Goal: Task Accomplishment & Management: Use online tool/utility

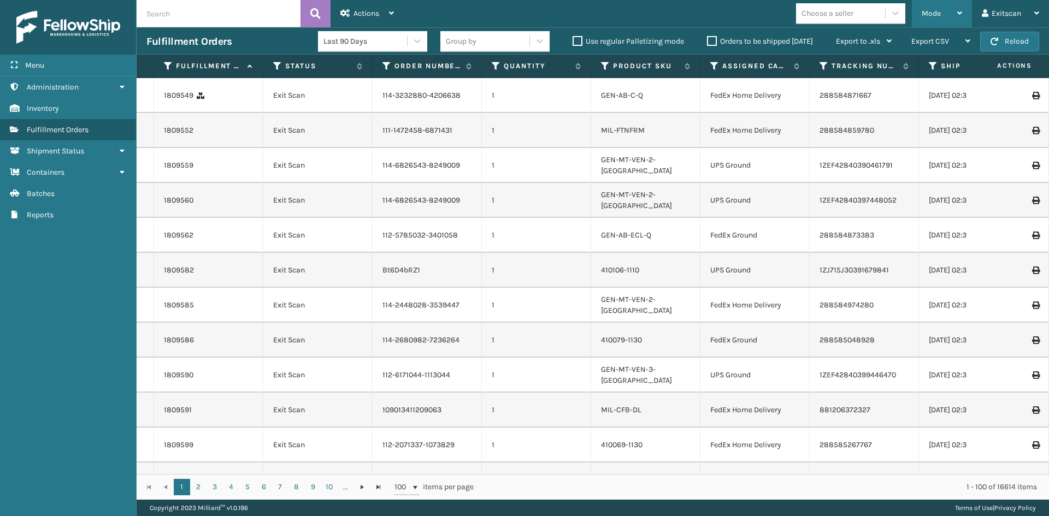
drag, startPoint x: 938, startPoint y: 11, endPoint x: 909, endPoint y: 29, distance: 33.4
click at [936, 16] on span "Mode" at bounding box center [931, 13] width 19 height 9
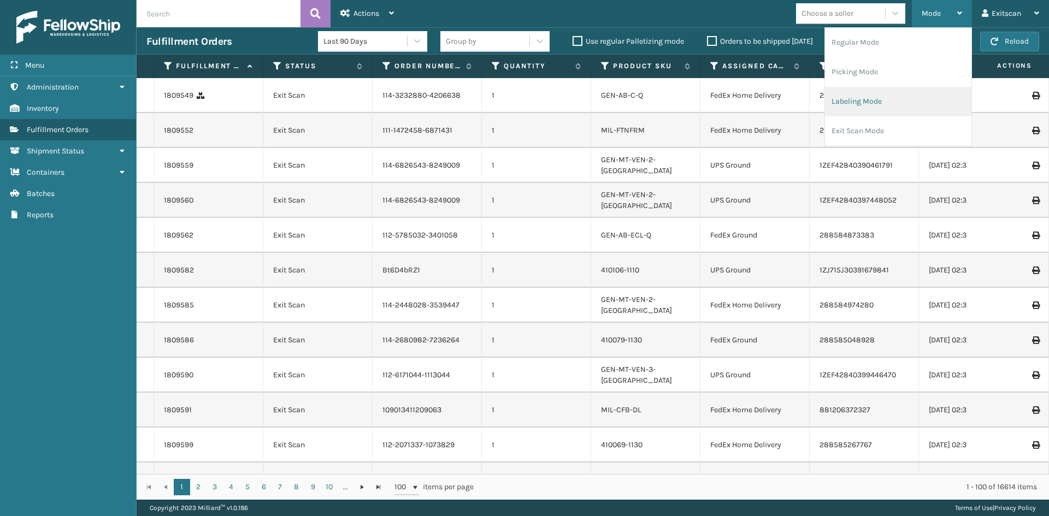
click at [891, 92] on li "Labeling Mode" at bounding box center [898, 102] width 146 height 30
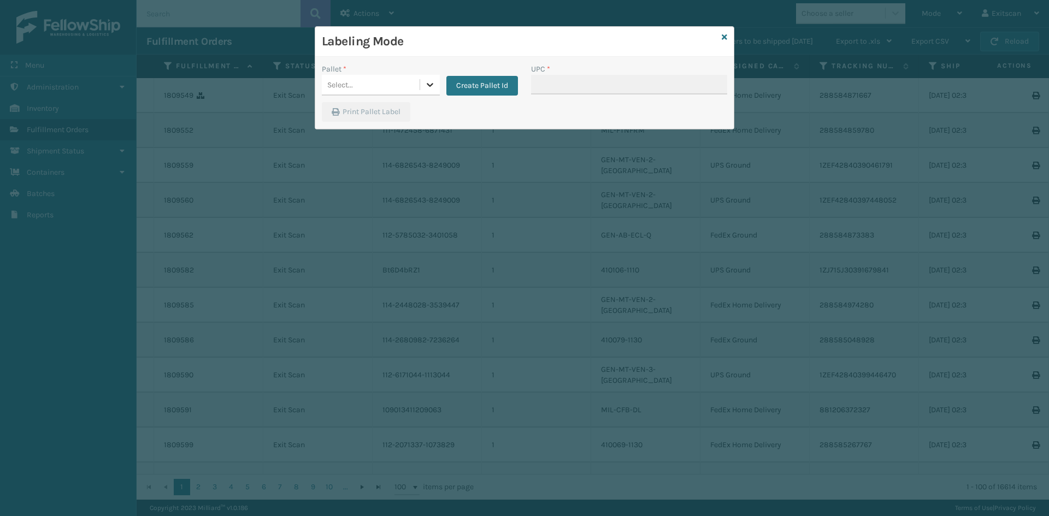
click at [436, 80] on div at bounding box center [430, 85] width 20 height 20
click at [393, 112] on div "FDXG-9RLXVBORRL" at bounding box center [381, 112] width 118 height 20
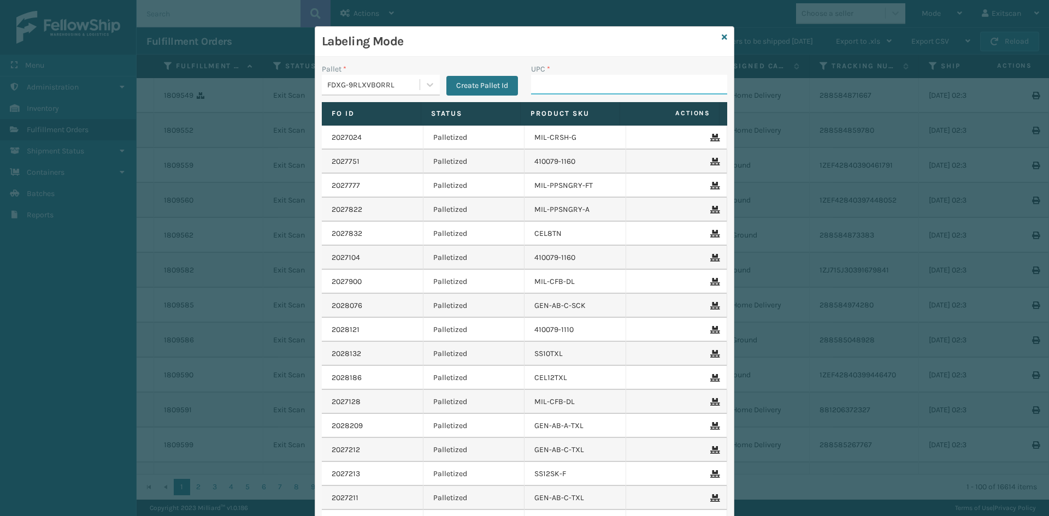
click at [545, 91] on input "UPC *" at bounding box center [629, 85] width 196 height 20
type input "GEN-MPT-K-TC-W"
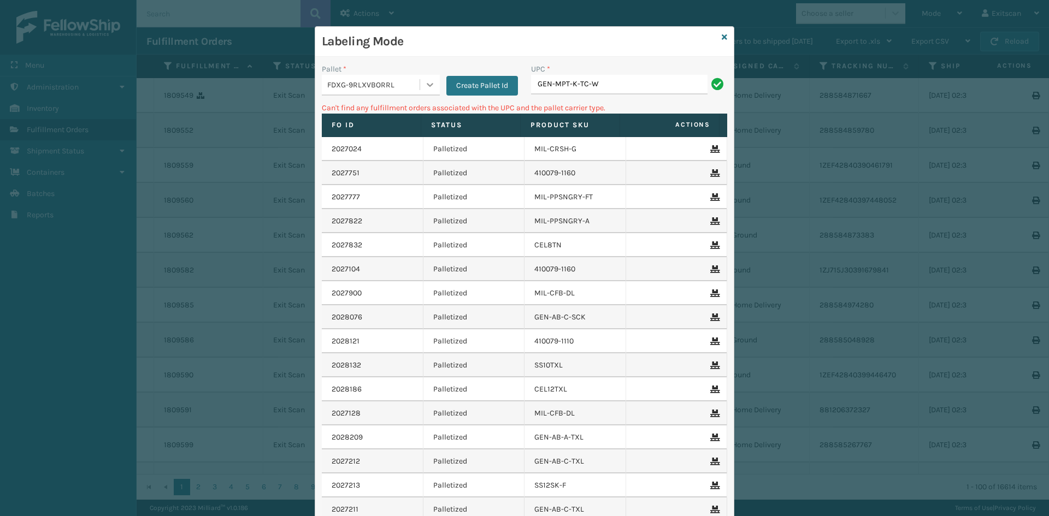
click at [425, 89] on icon at bounding box center [430, 84] width 11 height 11
drag, startPoint x: 397, startPoint y: 130, endPoint x: 420, endPoint y: 127, distance: 23.2
click at [399, 130] on div "UPSG-7757NZ6BOR" at bounding box center [381, 132] width 118 height 20
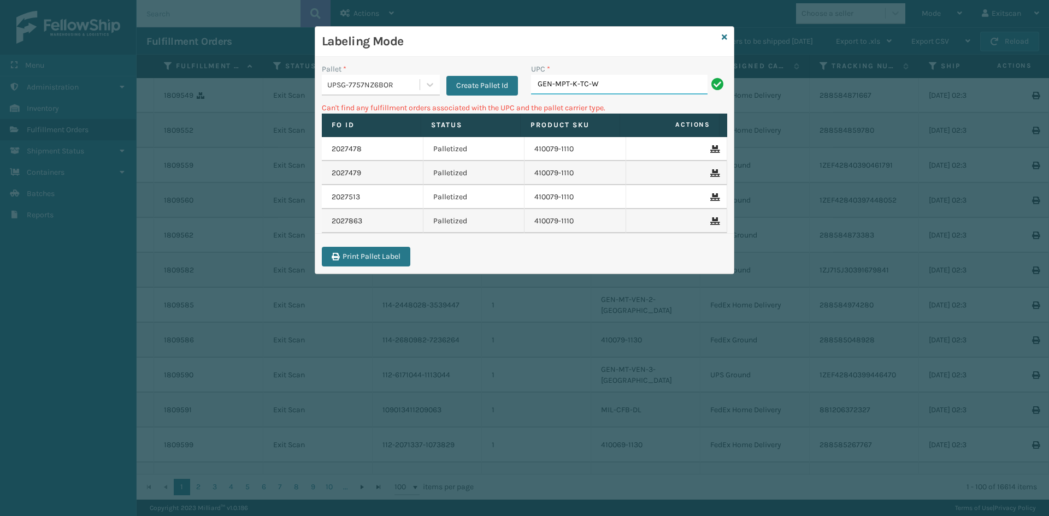
click at [630, 85] on input "GEN-MPT-K-TC-W" at bounding box center [619, 85] width 177 height 20
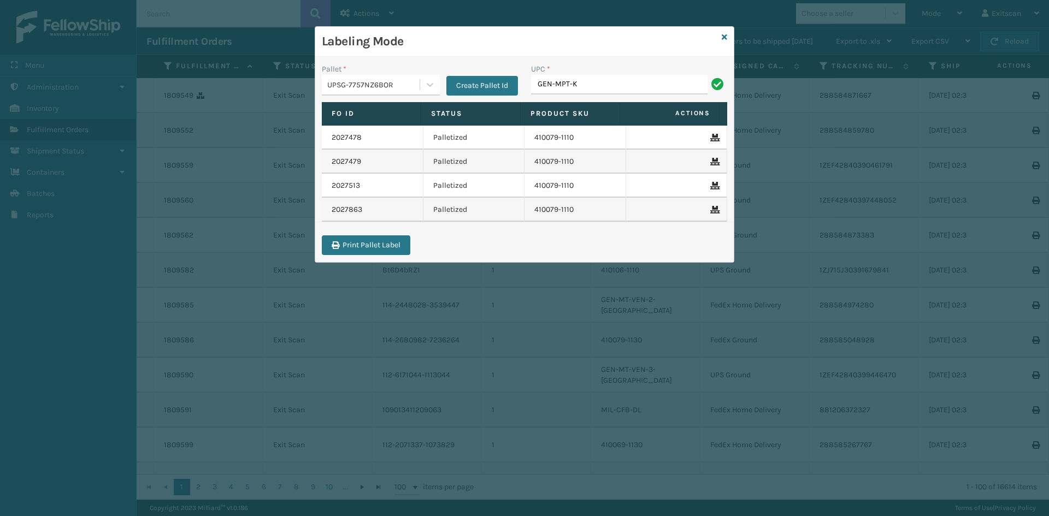
type input "GEN-MPT-K-TC-W"
type input "GEN-PW-VEN-S"
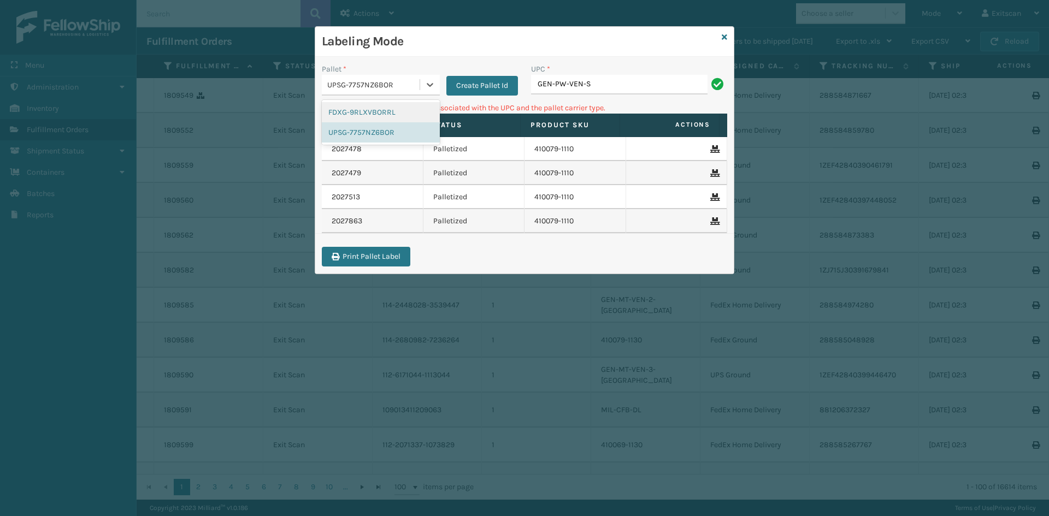
click at [402, 90] on div "UPSG-7757NZ6BOR" at bounding box center [373, 84] width 93 height 11
click at [384, 112] on div "FDXG-9RLXVBORRL" at bounding box center [381, 112] width 118 height 20
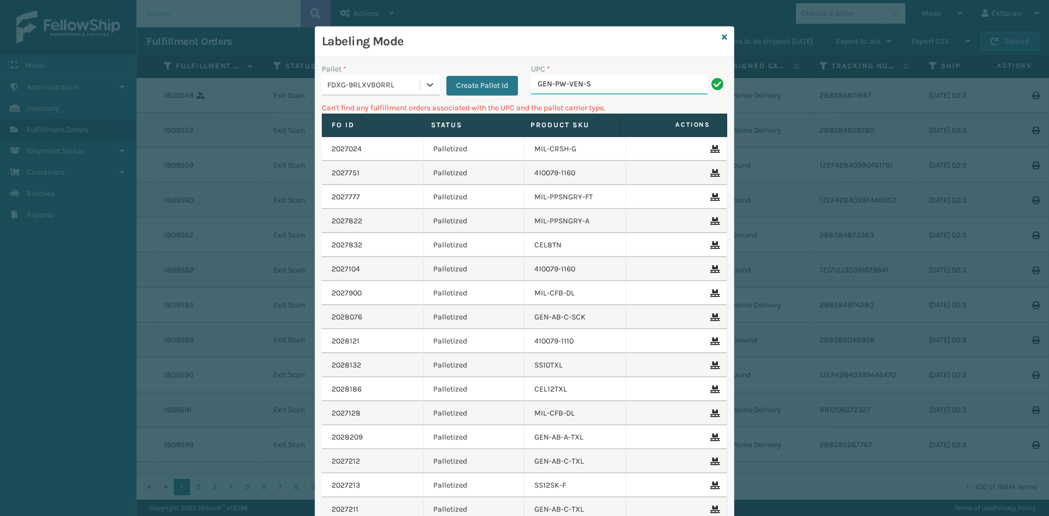
click at [589, 81] on input "GEN-PW-VEN-S" at bounding box center [619, 85] width 177 height 20
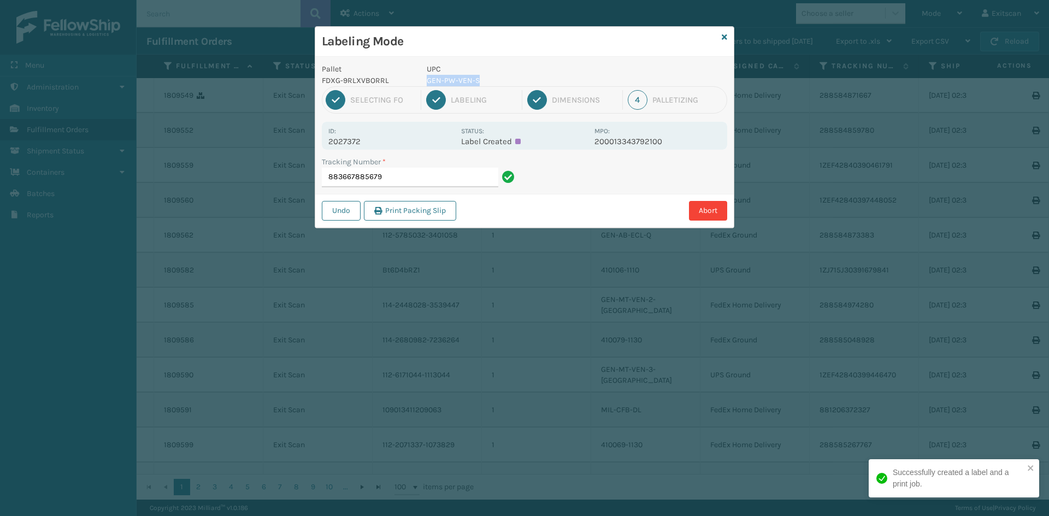
drag, startPoint x: 490, startPoint y: 80, endPoint x: 456, endPoint y: 73, distance: 34.6
click at [456, 73] on div "UPC GEN-PW-VEN-S" at bounding box center [507, 74] width 174 height 23
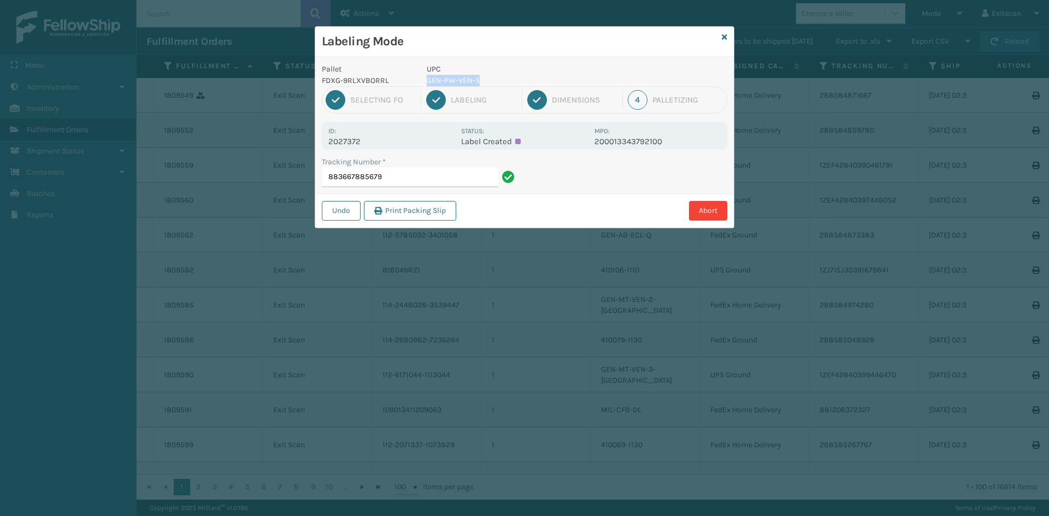
copy div "GEN-PW-VEN-S"
click at [455, 171] on input "883667885679" at bounding box center [410, 178] width 177 height 20
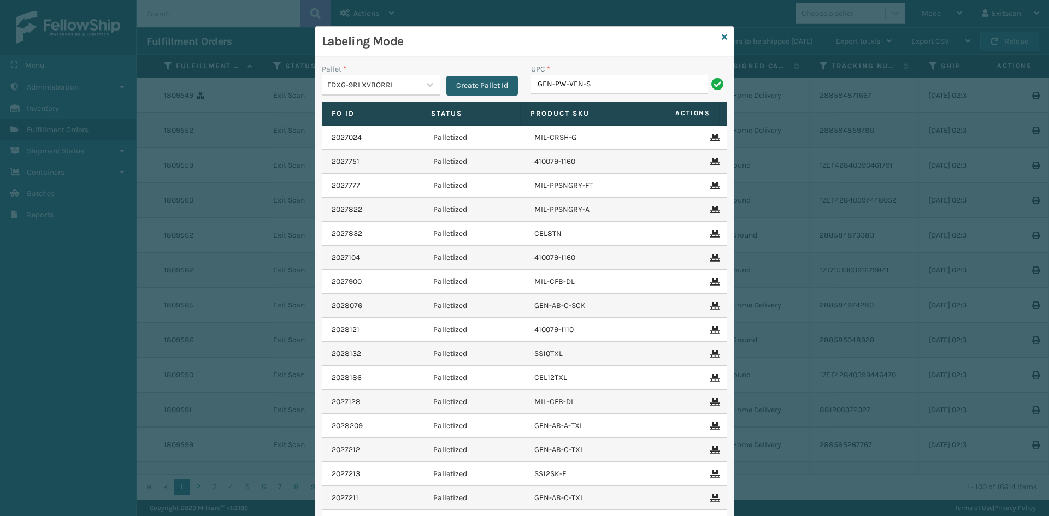
type input "GEN-PW-VEN-S"
type input "ITSATBLUK"
type input "NEFHBBRKT"
type input "SSSIDERAILS-NLPSERIESX4"
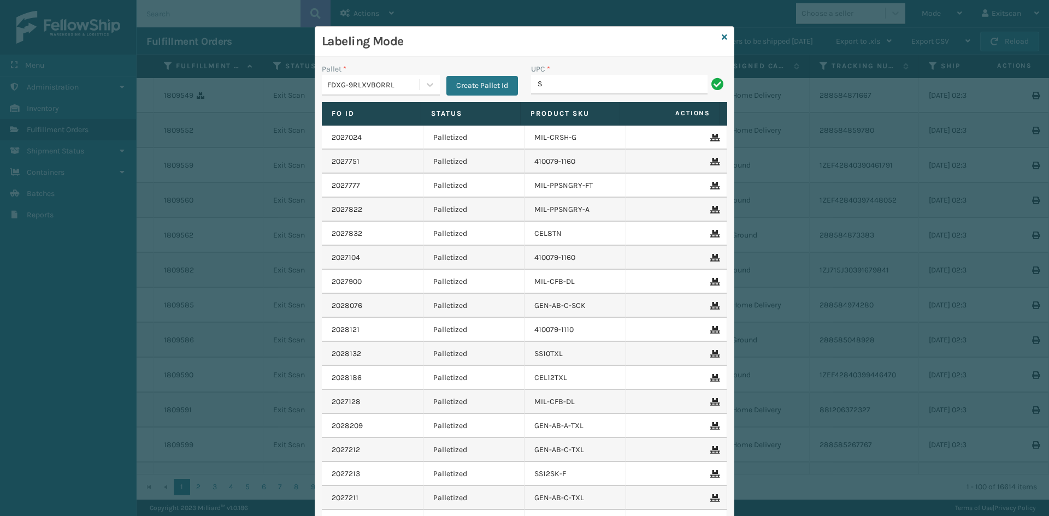
type input "SSSIDERAILS-NLPSERIESX4"
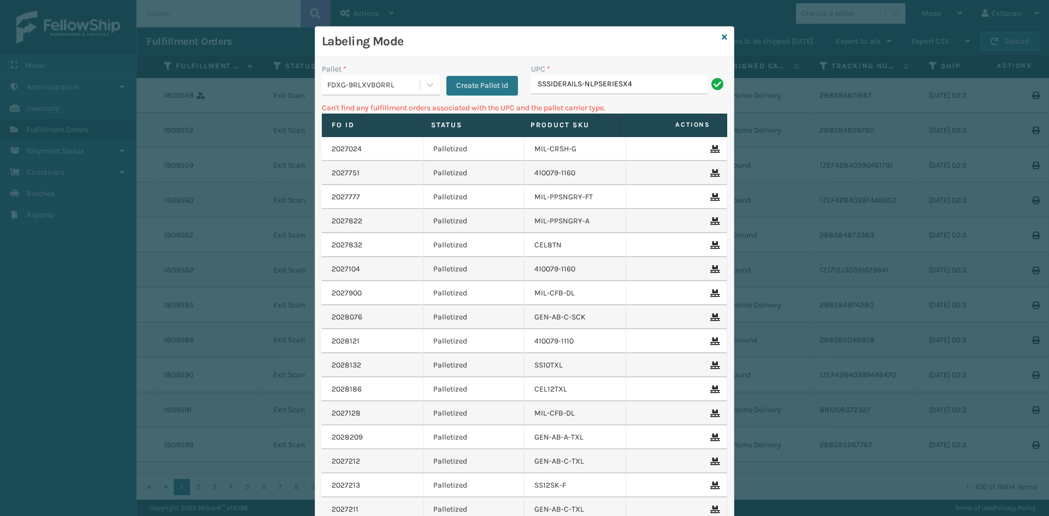
click at [390, 83] on div "FDXG-9RLXVBORRL" at bounding box center [373, 84] width 93 height 11
click at [397, 128] on div "UPSG-7757NZ6BOR" at bounding box center [381, 132] width 118 height 20
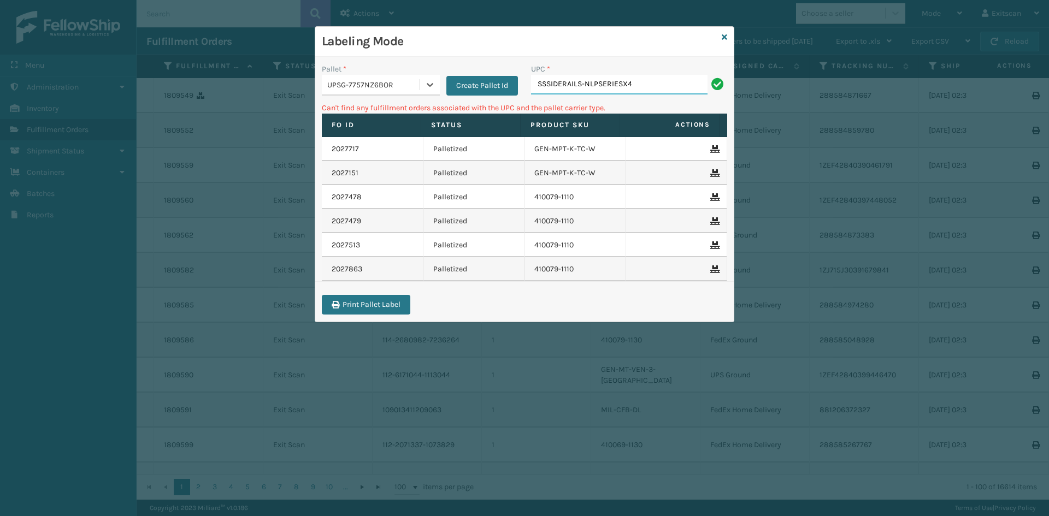
click at [638, 80] on input "SSSIDERAILS-NLPSERIESX4" at bounding box center [619, 85] width 177 height 20
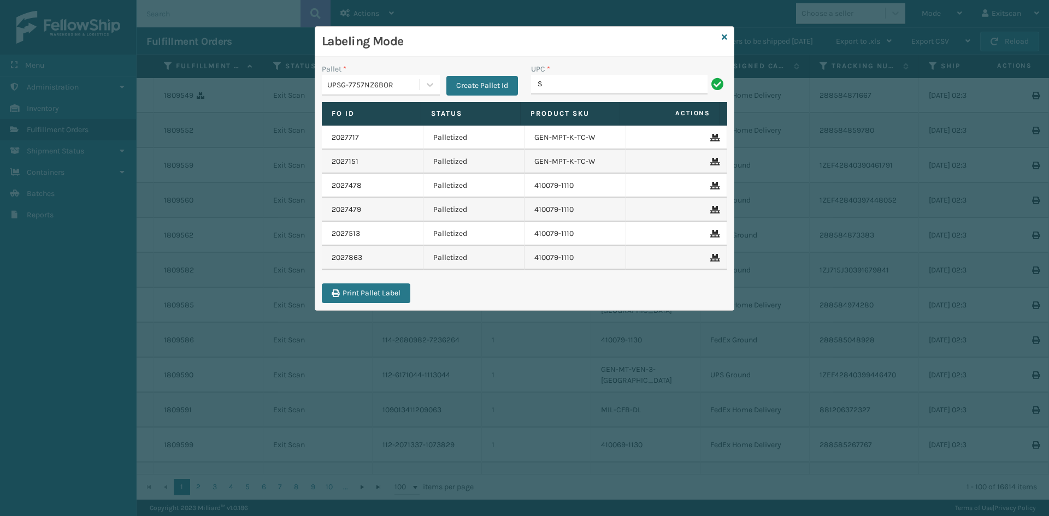
type input "SSSIDERAILS-NLPSERIESX4"
type input "SV1RMT"
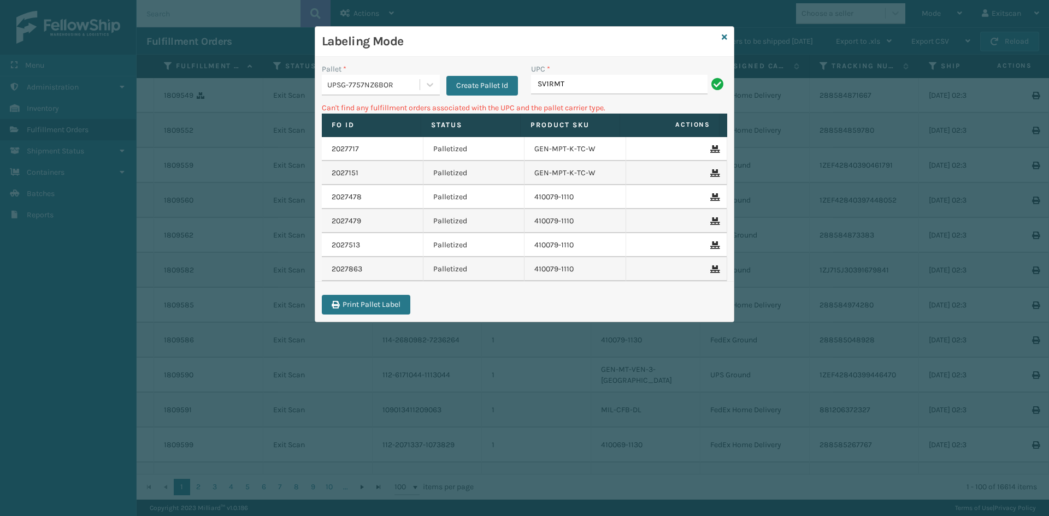
click at [394, 85] on div "UPSG-7757NZ6BOR" at bounding box center [373, 84] width 93 height 11
click at [387, 116] on div "FDXG-9RLXVBORRL" at bounding box center [381, 112] width 118 height 20
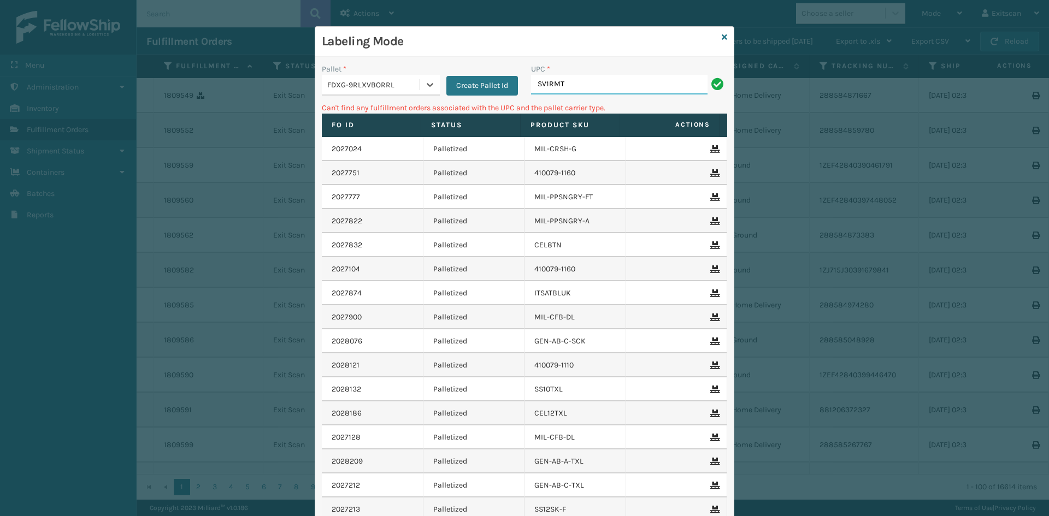
click at [562, 81] on input "SV1RMT" at bounding box center [619, 85] width 177 height 20
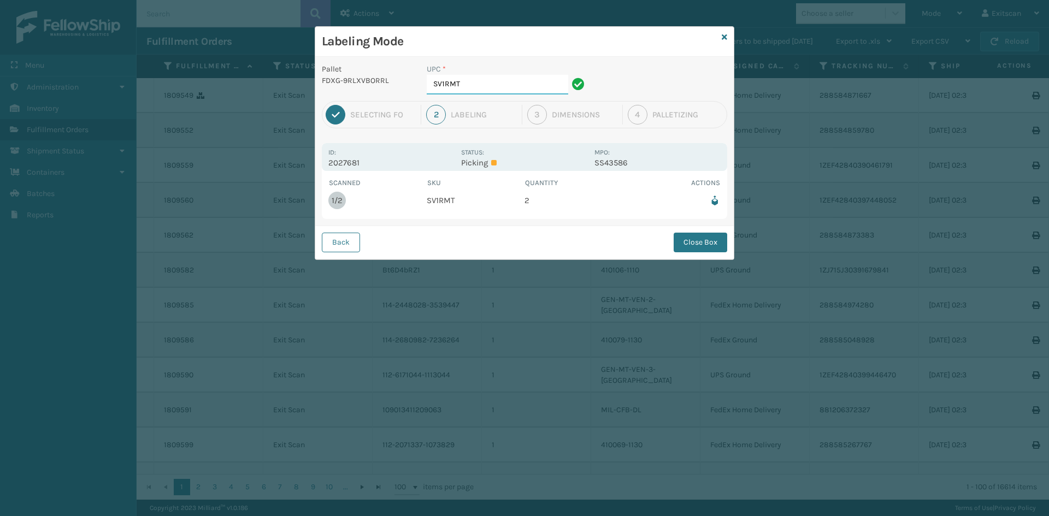
click at [508, 78] on input "SV1RMT" at bounding box center [498, 85] width 142 height 20
click at [716, 245] on button "Close Box" at bounding box center [701, 243] width 54 height 20
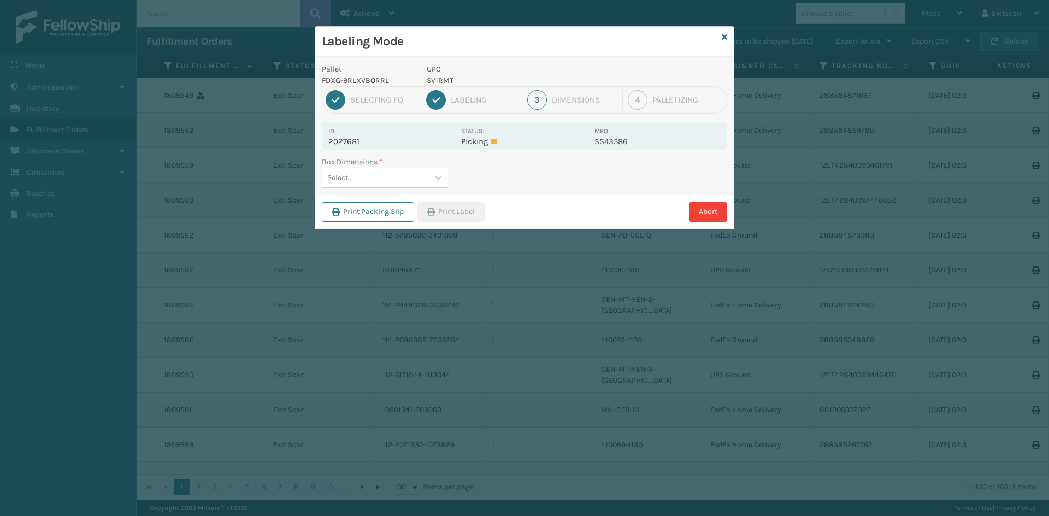
click at [420, 176] on div "Select..." at bounding box center [375, 178] width 106 height 18
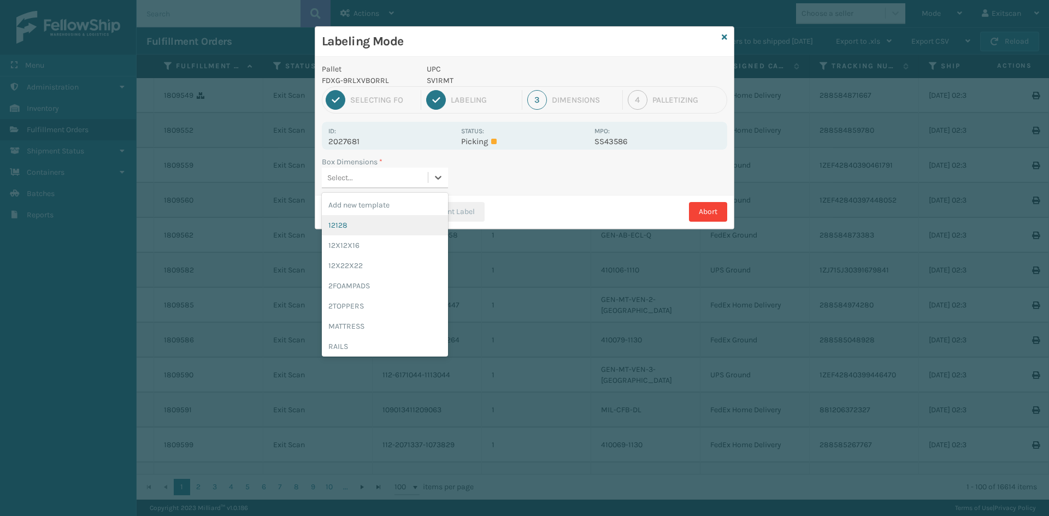
click at [380, 226] on div "12128" at bounding box center [385, 225] width 126 height 20
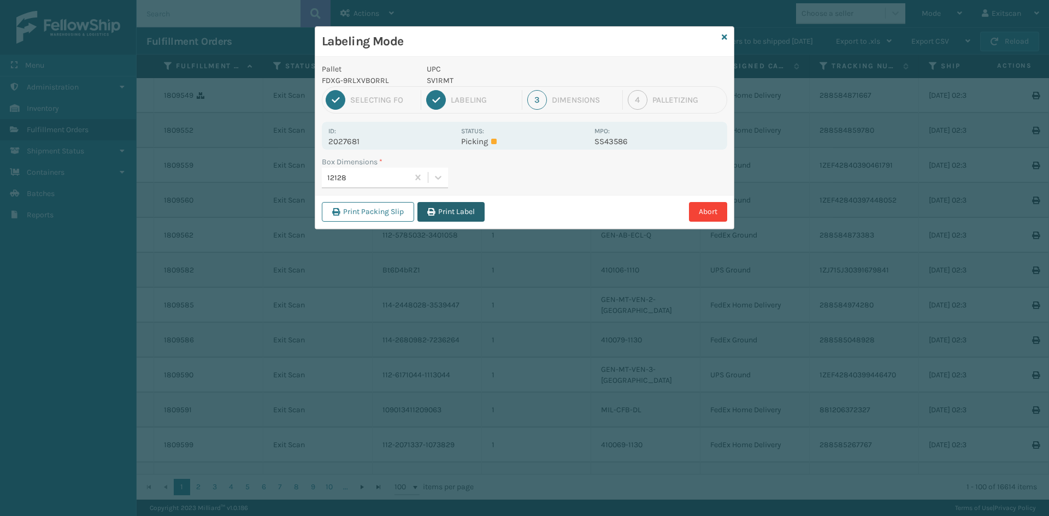
click at [456, 208] on button "Print Label" at bounding box center [451, 212] width 67 height 20
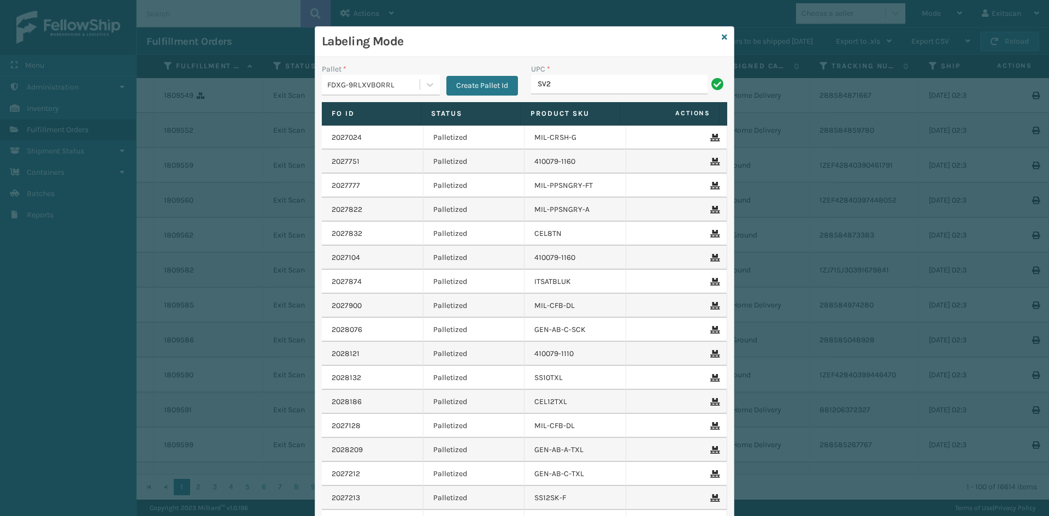
type input "SV2RMT"
type input "SV5RMT"
type input "SVS-REM-SLV-002"
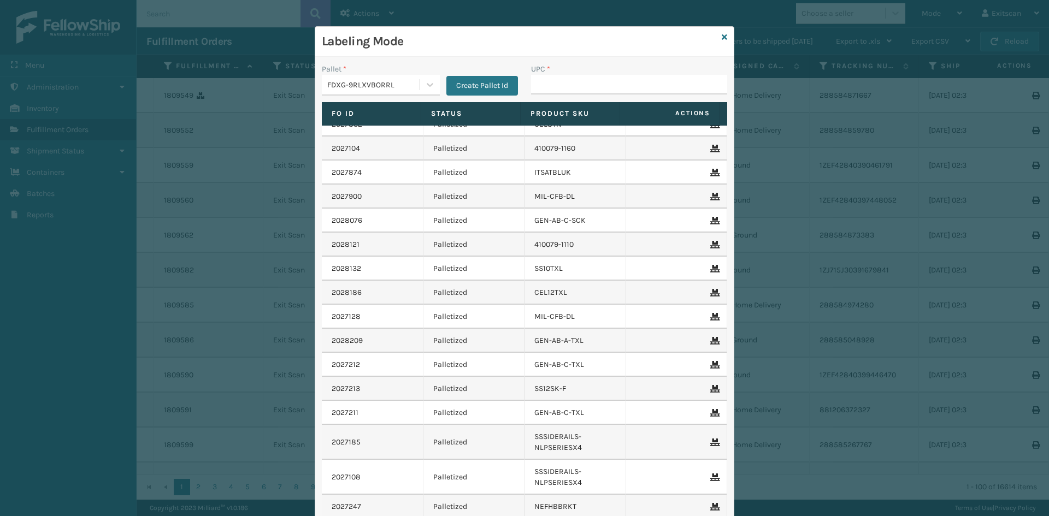
scroll to position [55, 0]
